Goal: Obtain resource: Download file/media

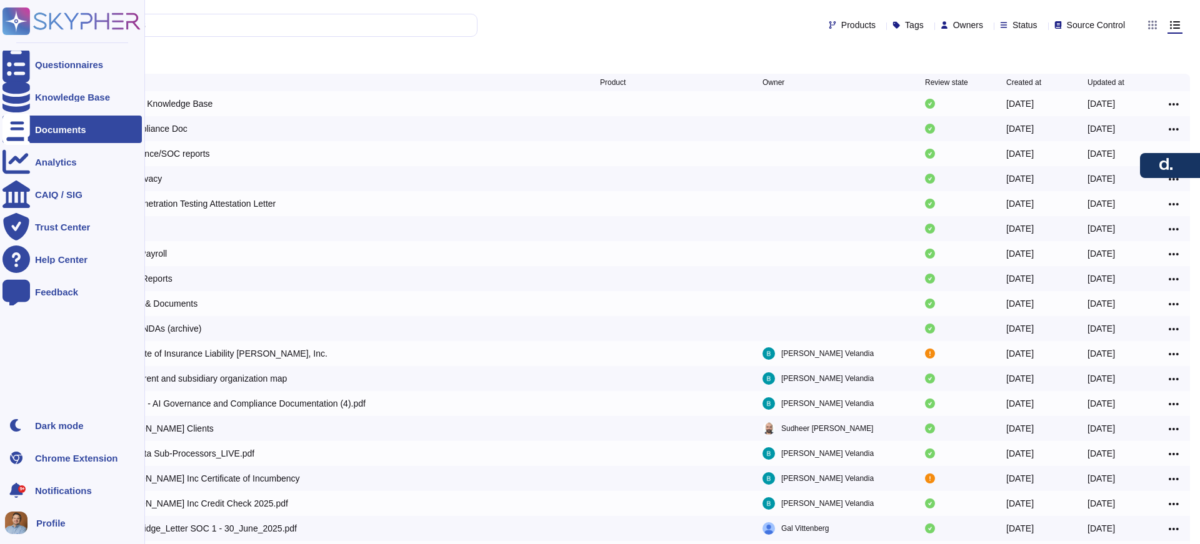
click at [74, 129] on div "Documents" at bounding box center [60, 129] width 51 height 9
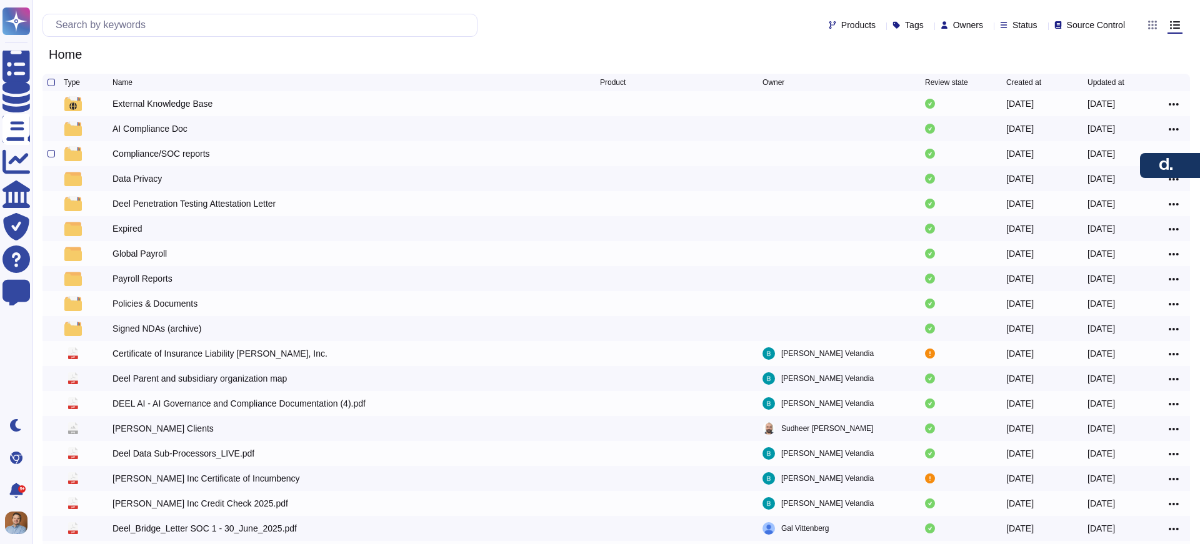
click at [184, 157] on div "Compliance/SOC reports" at bounding box center [160, 153] width 97 height 12
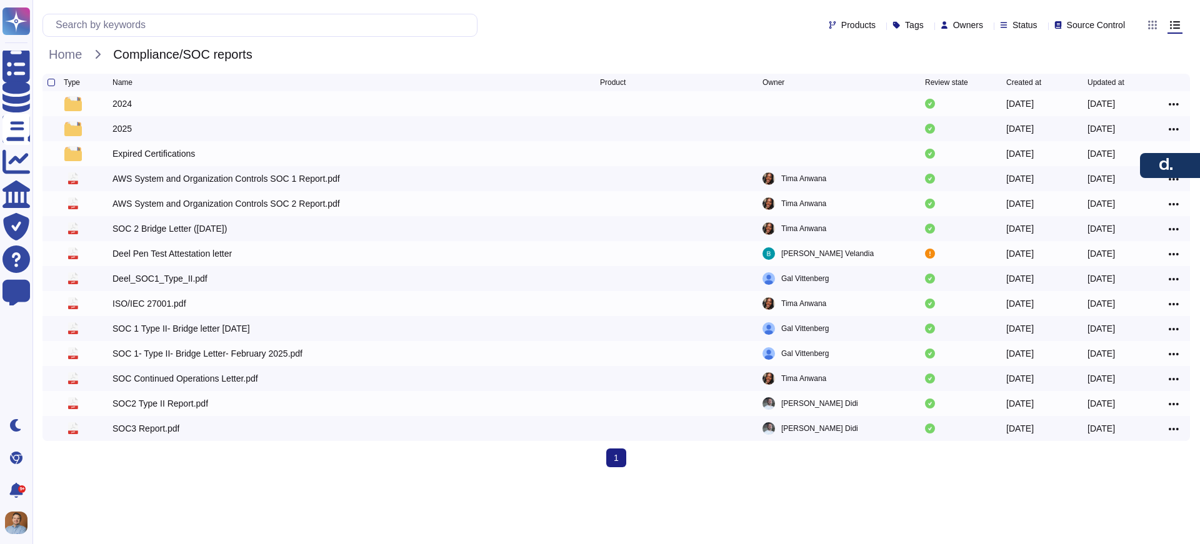
click at [1130, 82] on icon at bounding box center [1130, 82] width 0 height 0
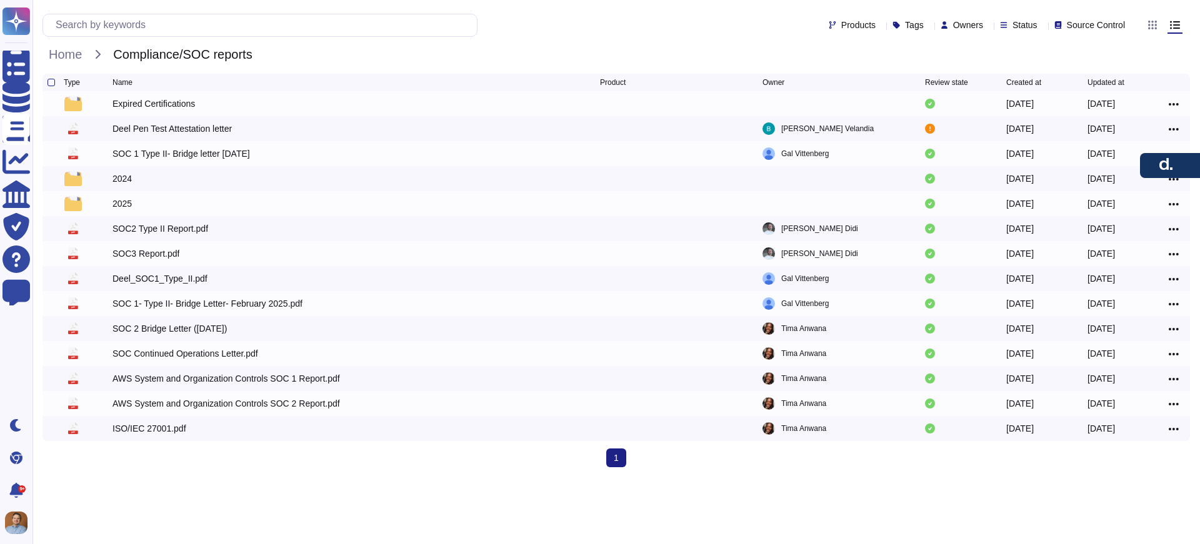
click at [1130, 82] on icon at bounding box center [1130, 82] width 0 height 0
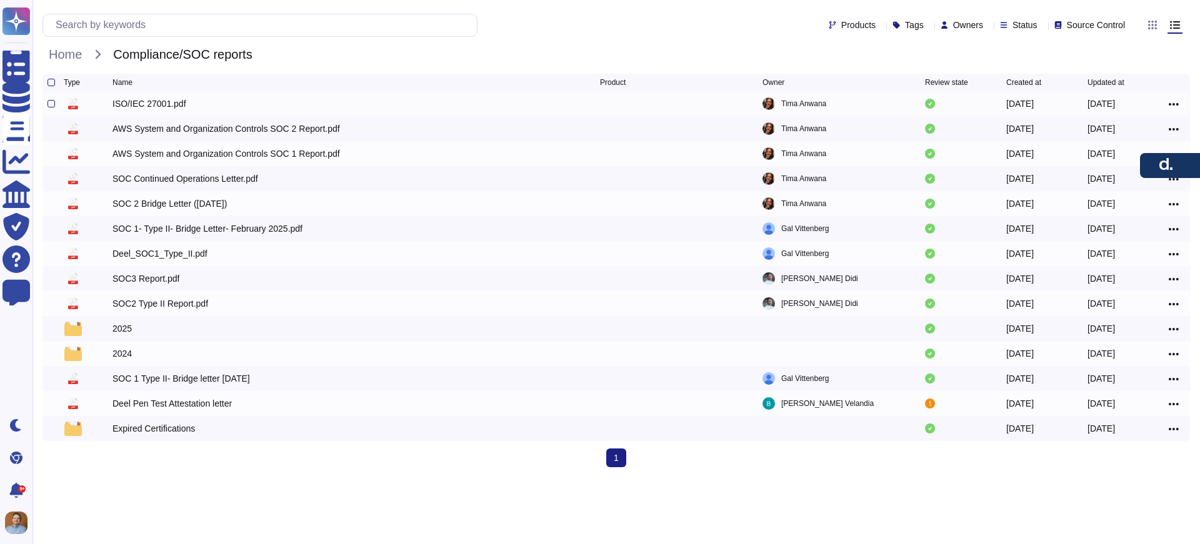
click at [301, 109] on div "ISO/IEC 27001.pdf" at bounding box center [355, 103] width 487 height 15
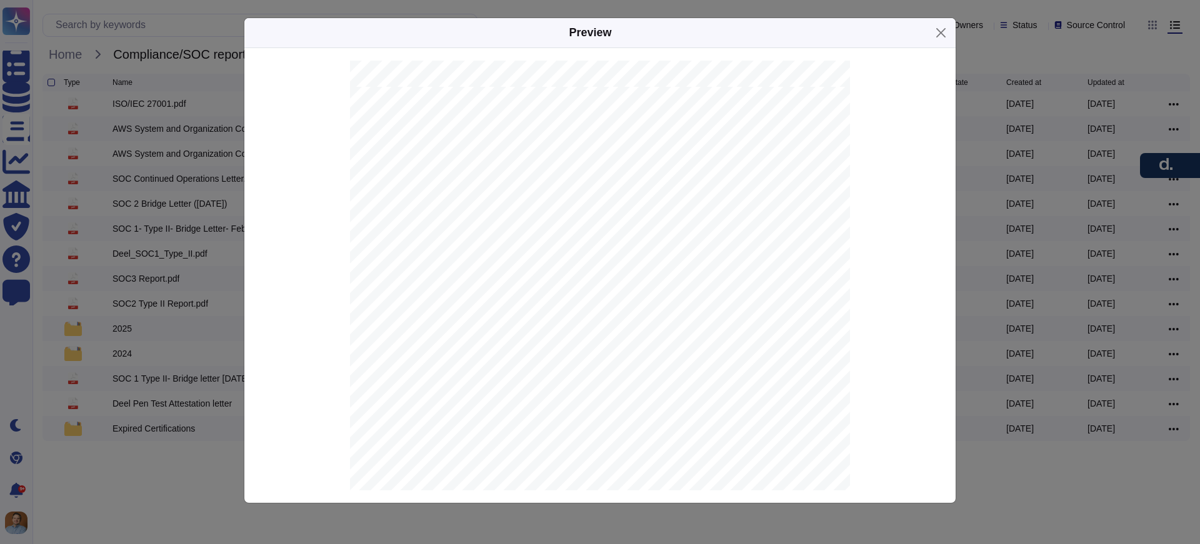
scroll to position [1690, 0]
click at [931, 34] on button "Close" at bounding box center [940, 32] width 19 height 19
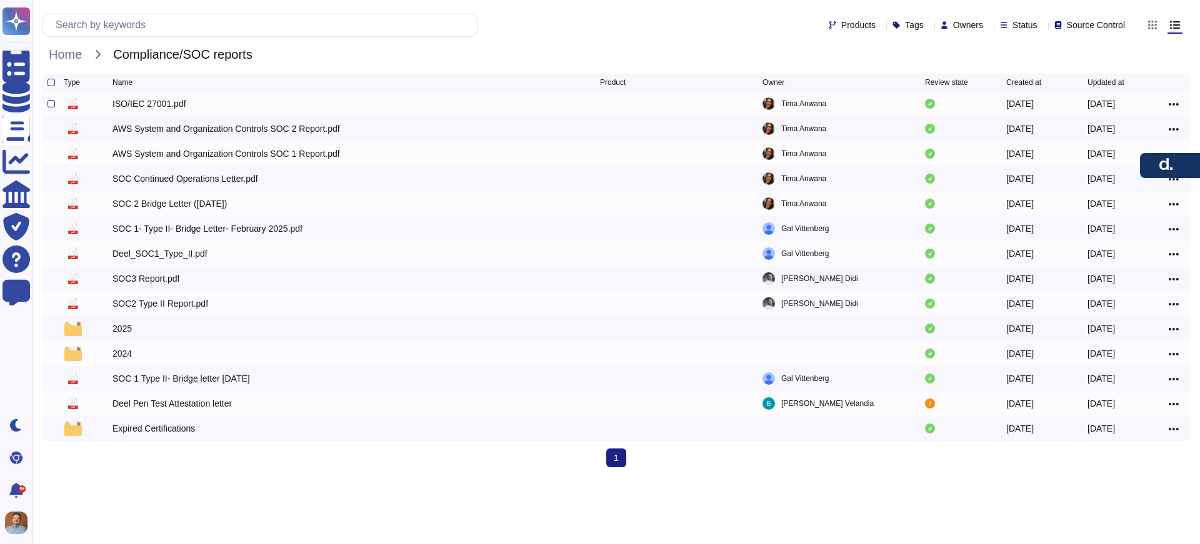
click at [1177, 107] on icon at bounding box center [1174, 104] width 10 height 11
click at [1129, 147] on link "Download" at bounding box center [1128, 141] width 99 height 17
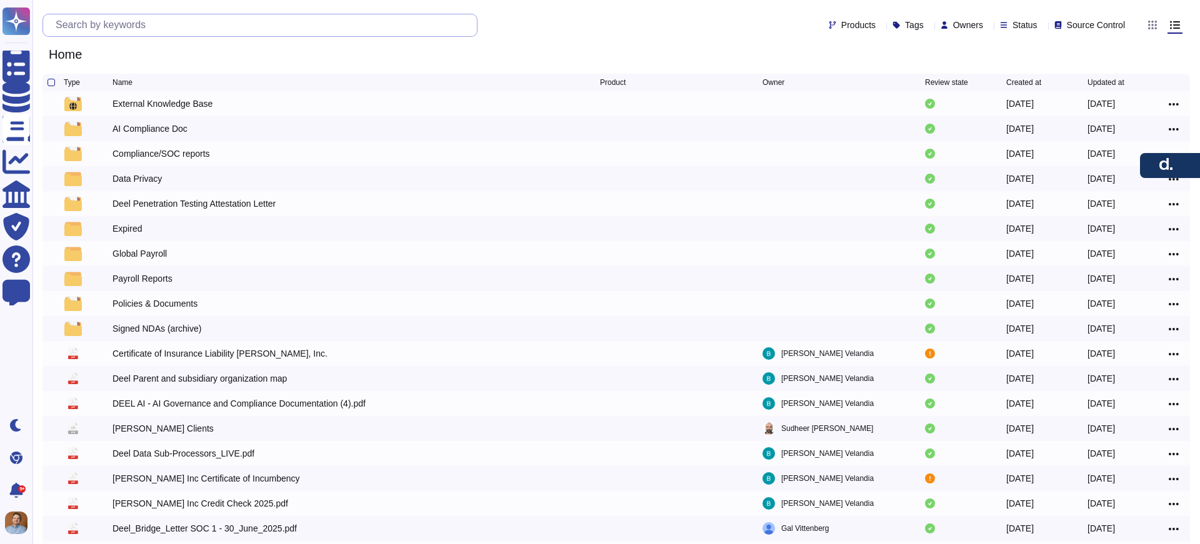
click at [279, 21] on input "text" at bounding box center [262, 25] width 427 height 22
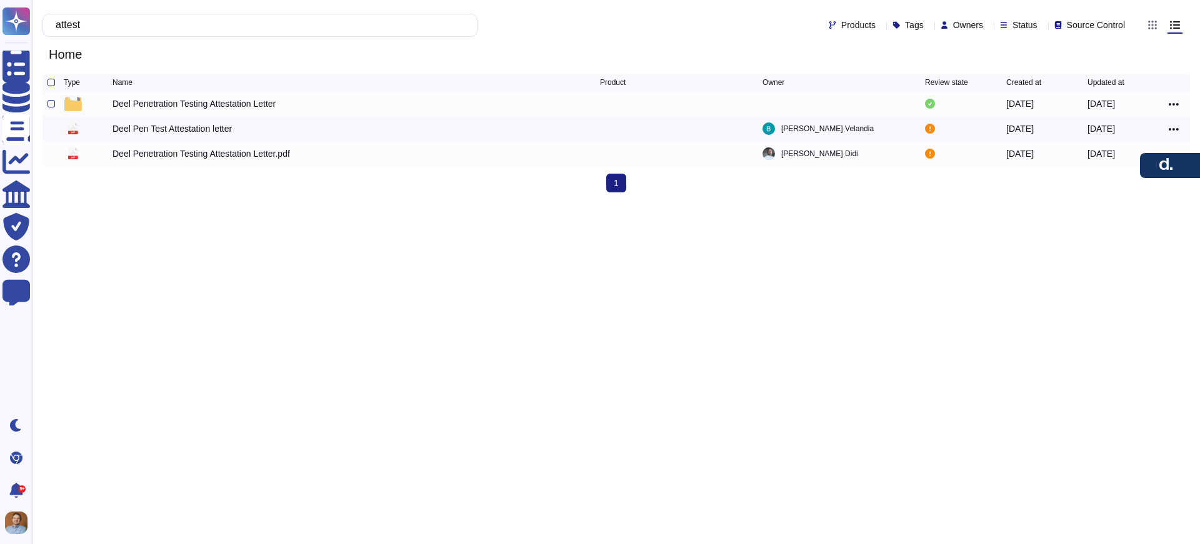
click at [257, 107] on div "Deel Penetration Testing Attestation Letter" at bounding box center [193, 103] width 163 height 12
click at [276, 156] on div "Deel Penetration Testing Attestation Letter.pdf" at bounding box center [200, 153] width 177 height 12
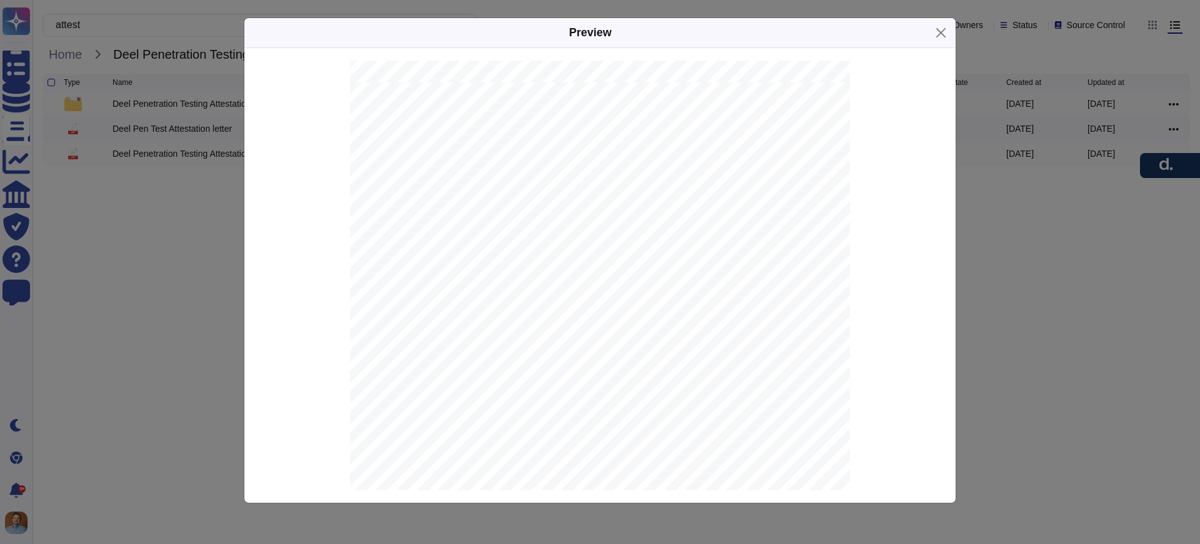
scroll to position [694, 0]
click at [939, 31] on button "Close" at bounding box center [940, 32] width 19 height 19
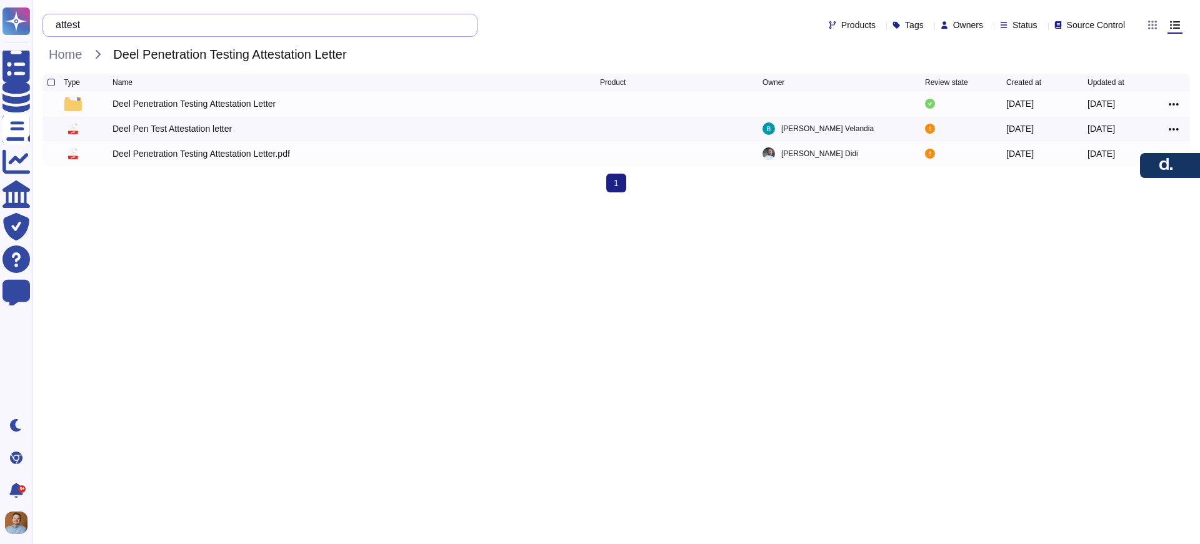
click at [294, 27] on input "attest" at bounding box center [256, 25] width 415 height 22
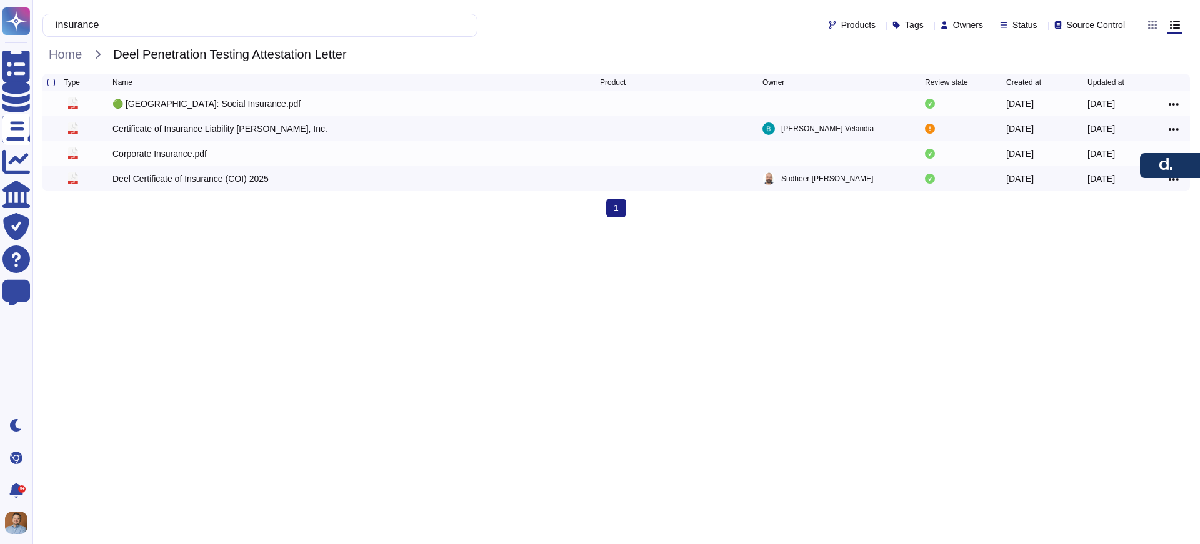
click at [1130, 82] on icon at bounding box center [1130, 82] width 0 height 0
click at [319, 105] on div "Certificate of Insurance Liability [PERSON_NAME], Inc." at bounding box center [355, 103] width 487 height 15
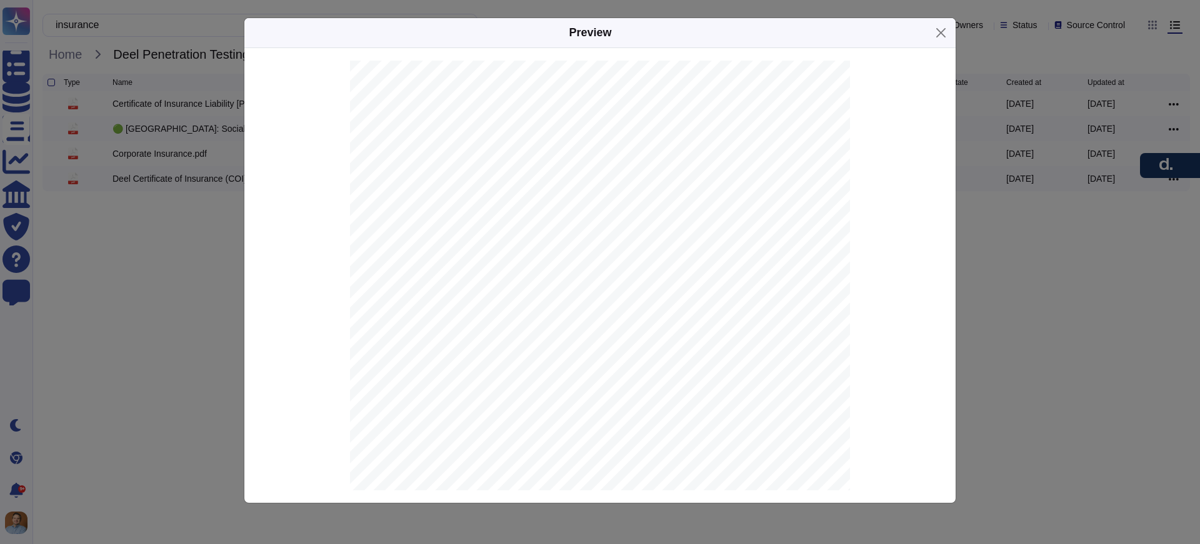
scroll to position [217, 0]
click at [944, 31] on button "Close" at bounding box center [940, 32] width 19 height 19
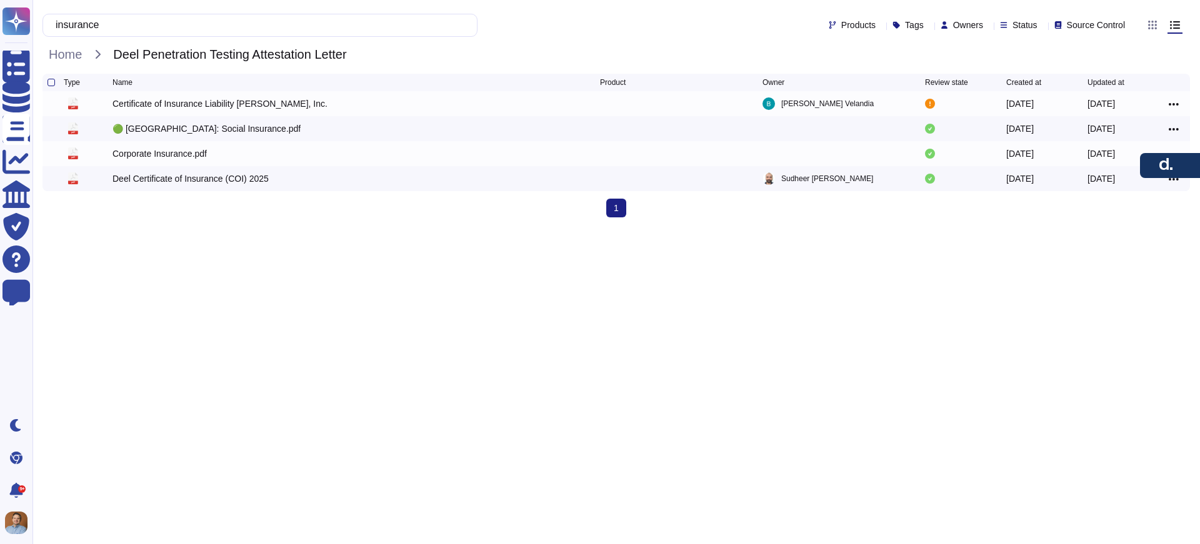
drag, startPoint x: 357, startPoint y: 218, endPoint x: 341, endPoint y: 212, distance: 17.8
click at [348, 216] on div "1 (current)" at bounding box center [615, 208] width 1147 height 19
click at [216, 32] on input "insurance" at bounding box center [256, 25] width 415 height 22
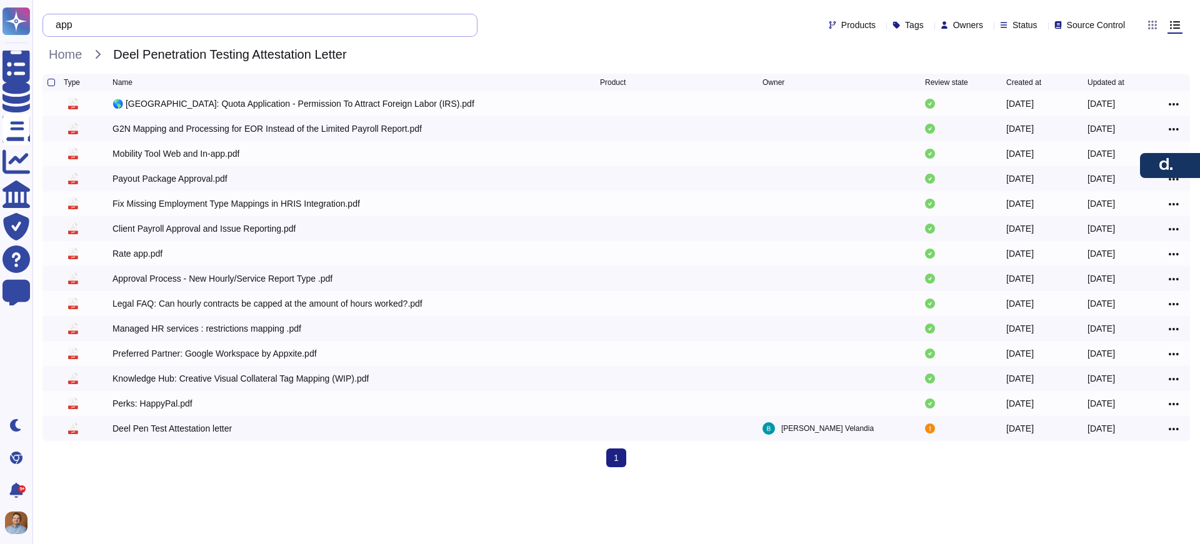
type input "appl"
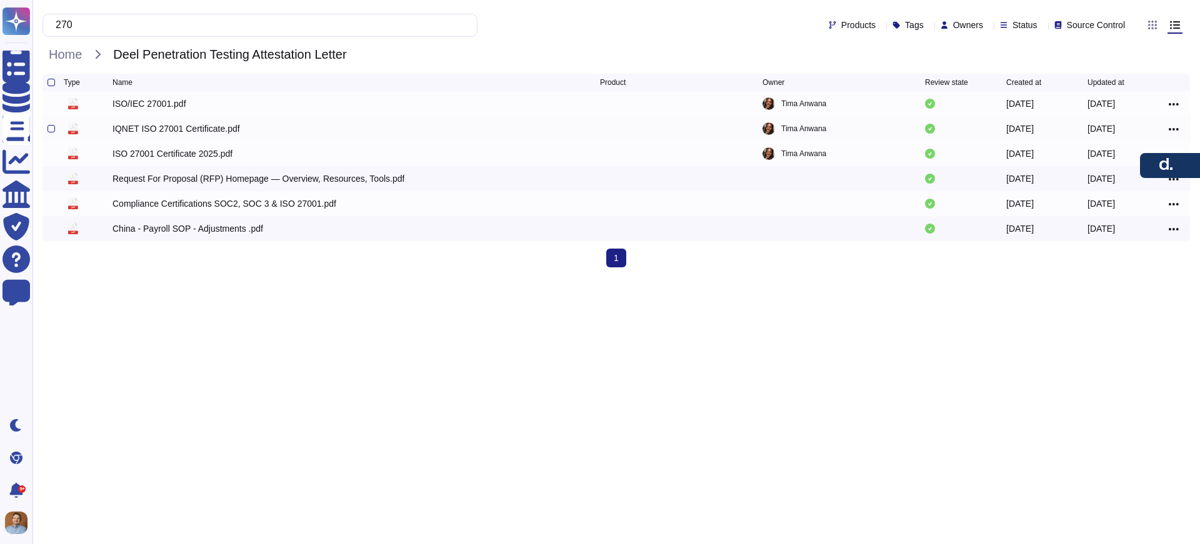
type input "270"
